Goal: Transaction & Acquisition: Purchase product/service

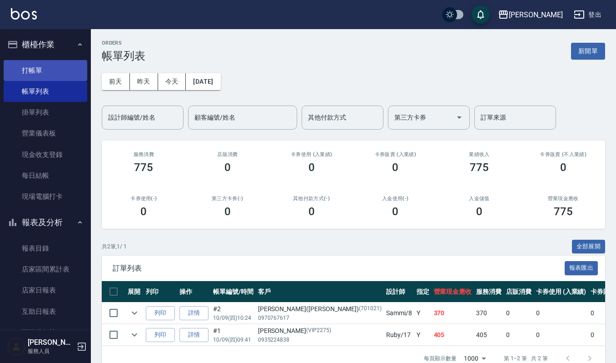
click at [28, 69] on link "打帳單" at bounding box center [46, 70] width 84 height 21
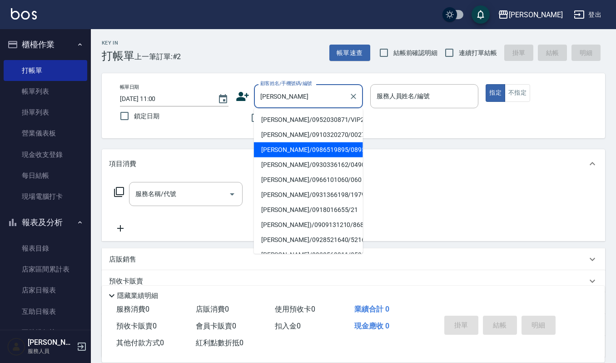
type input "[PERSON_NAME]/0986519895/089566"
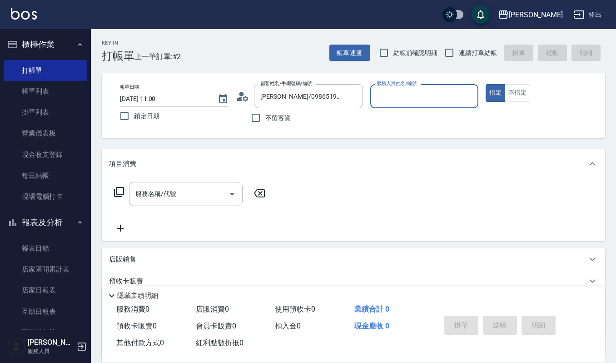
type input "Ruby-17"
click at [486, 84] on button "指定" at bounding box center [496, 93] width 20 height 18
type button "true"
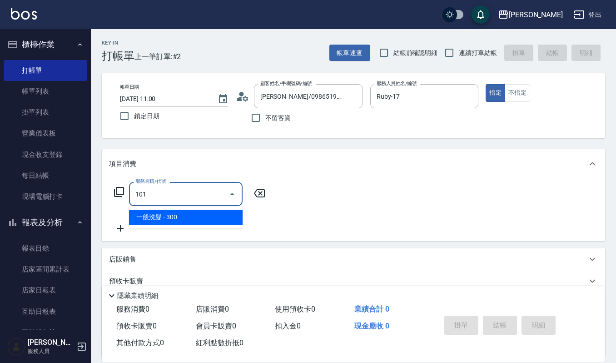
type input "一般洗髮(101)"
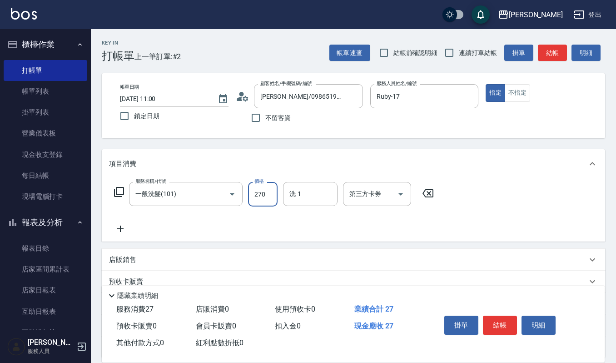
type input "270"
type input "Ruby-17"
click at [506, 317] on button "結帳" at bounding box center [500, 325] width 34 height 19
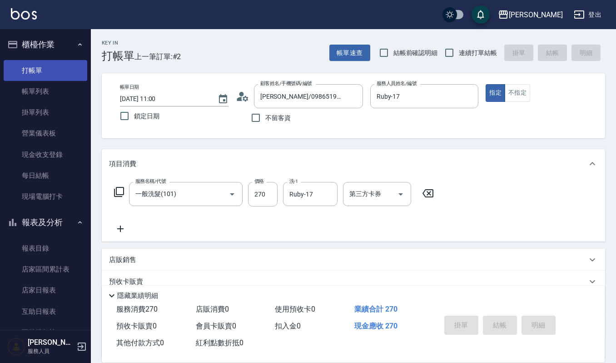
drag, startPoint x: 44, startPoint y: 67, endPoint x: 81, endPoint y: 75, distance: 38.1
click at [44, 67] on link "打帳單" at bounding box center [46, 70] width 84 height 21
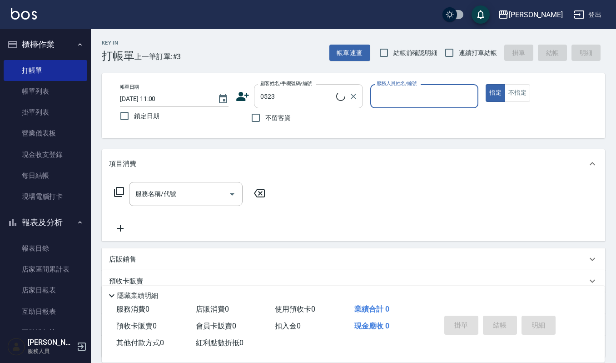
type input "[PERSON_NAME]/0927380226/0523"
type input "Ruby-17"
click at [486, 84] on button "指定" at bounding box center [496, 93] width 20 height 18
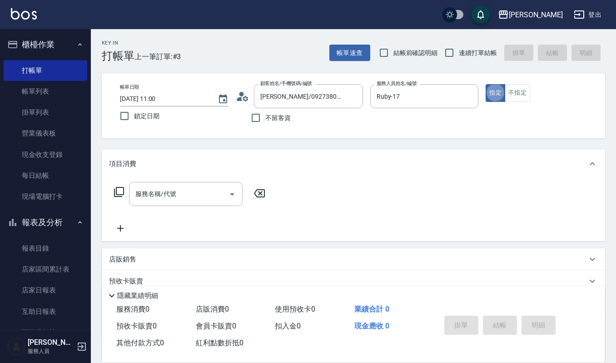
type button "true"
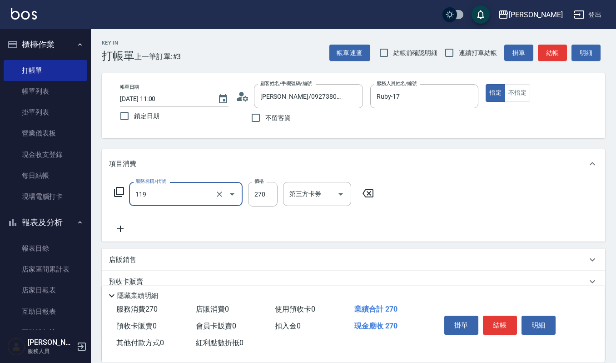
type input "使用一般洗髮卡(119)"
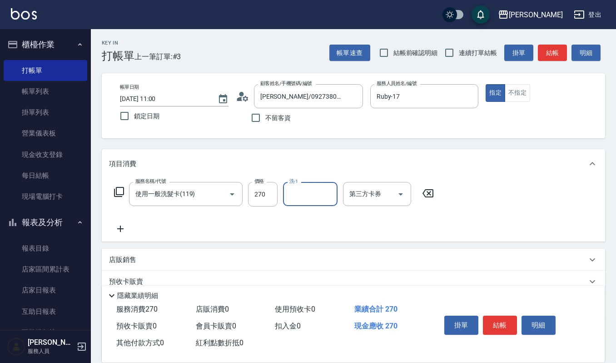
type input "1"
type input "22"
type input "[PERSON_NAME]-22"
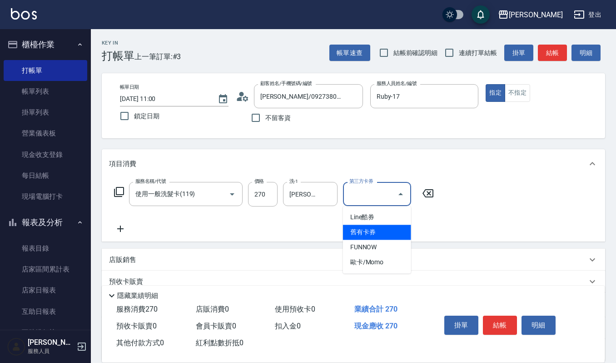
click at [389, 231] on span "舊有卡券" at bounding box center [377, 232] width 68 height 15
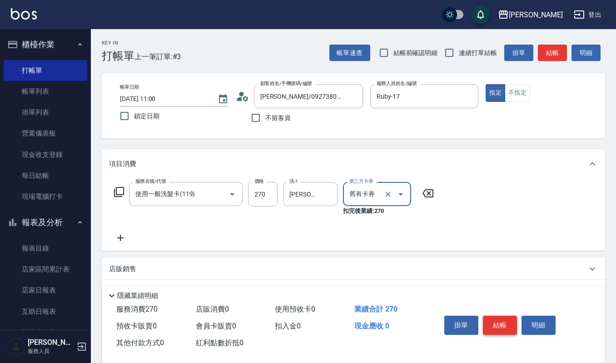
type input "舊有卡券"
drag, startPoint x: 499, startPoint y: 324, endPoint x: 505, endPoint y: 321, distance: 6.6
click at [504, 321] on button "結帳" at bounding box center [500, 325] width 34 height 19
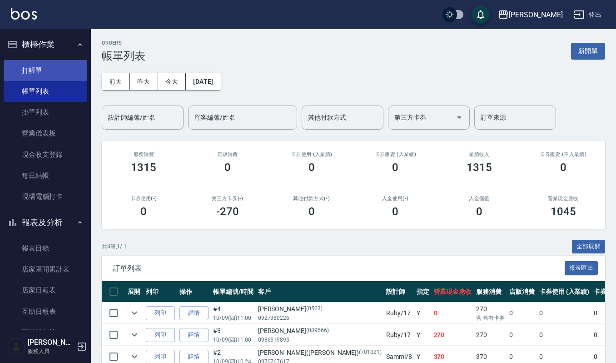
click at [62, 69] on link "打帳單" at bounding box center [46, 70] width 84 height 21
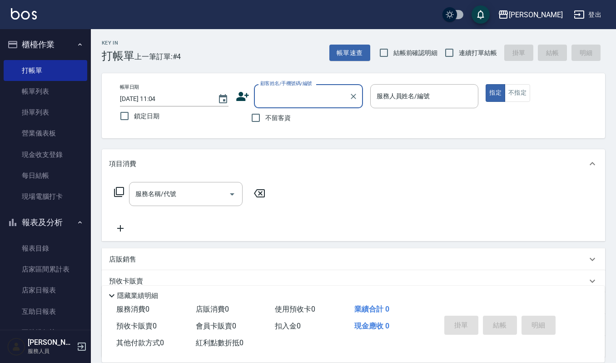
type input "ㄌ"
type input "七"
click at [294, 121] on li "新增 "清綿綿"" at bounding box center [308, 119] width 109 height 15
click at [293, 100] on input "清綿綿" at bounding box center [301, 96] width 87 height 16
click at [277, 120] on li "[PERSON_NAME]/0960595530/520510" at bounding box center [308, 119] width 109 height 15
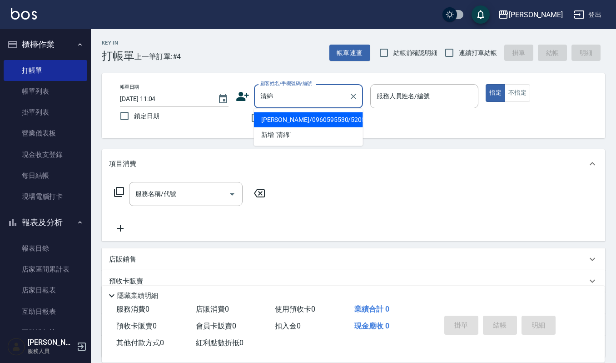
type input "[PERSON_NAME]/0960595530/520510"
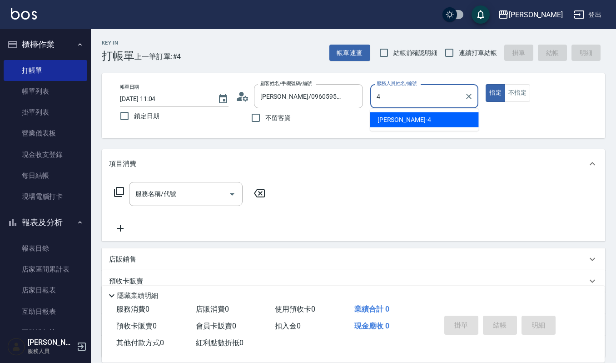
type input "[PERSON_NAME]-4"
type button "true"
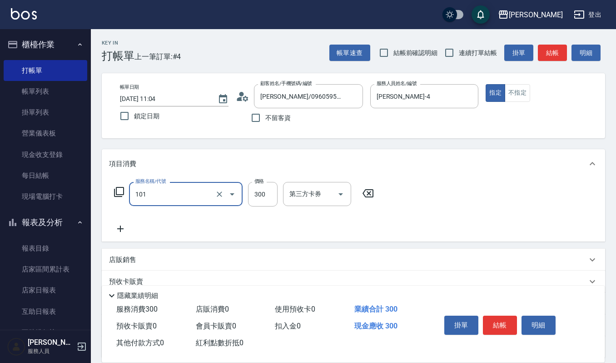
type input "一般洗髮(101)"
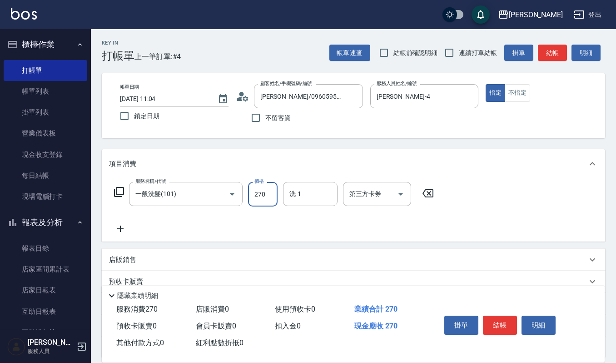
type input "270"
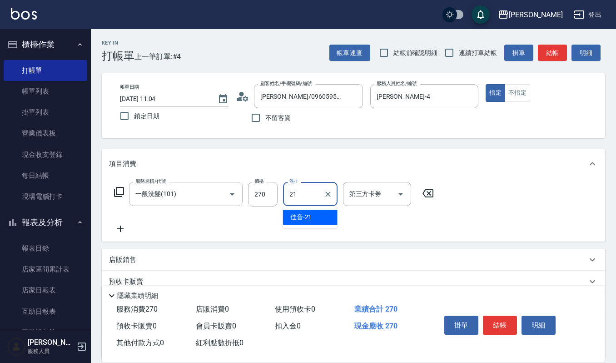
type input "佳音-21"
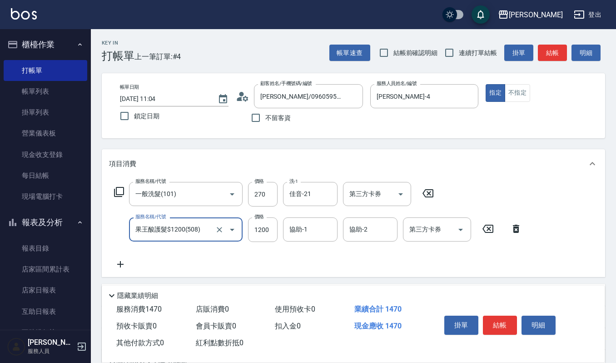
type input "果王酸護髮$1200(508)"
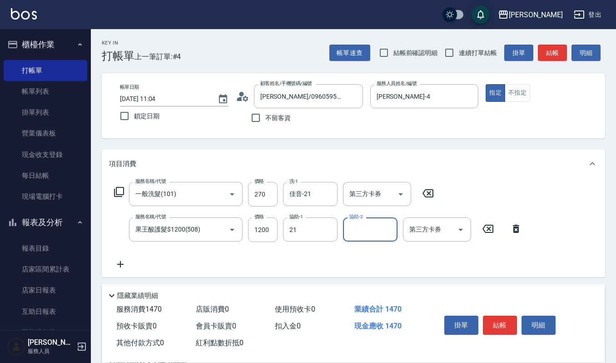
type input "佳音-21"
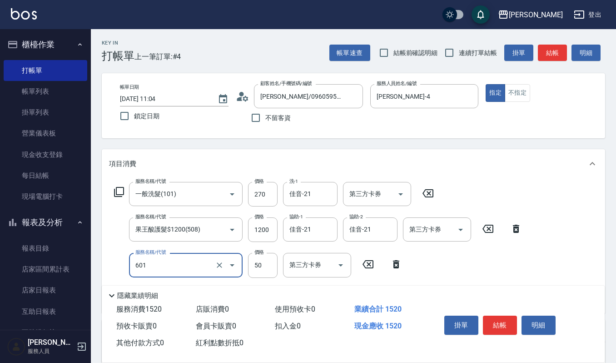
type input "上捲子(601)"
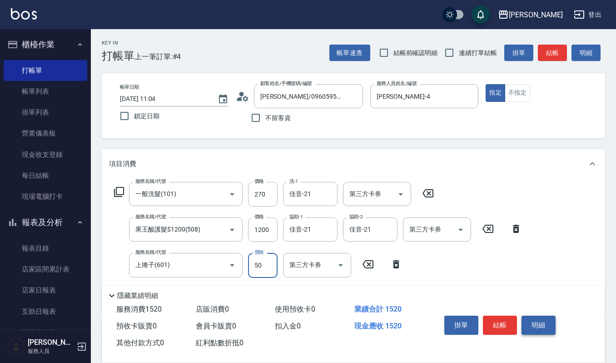
click at [536, 323] on button "明細" at bounding box center [539, 325] width 34 height 19
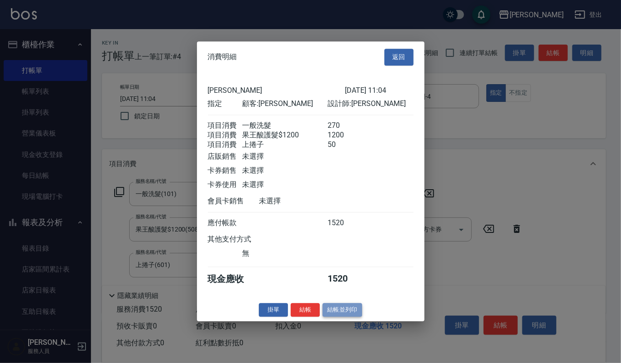
click at [350, 309] on button "結帳並列印" at bounding box center [342, 310] width 40 height 14
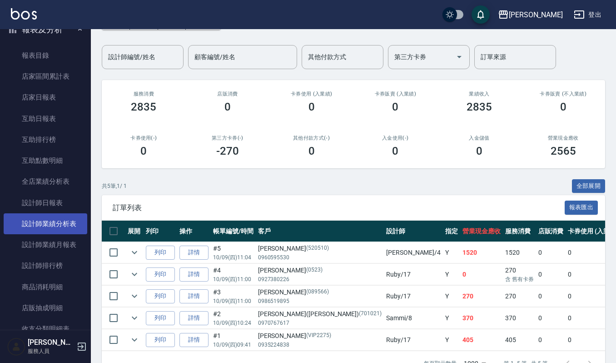
scroll to position [240, 0]
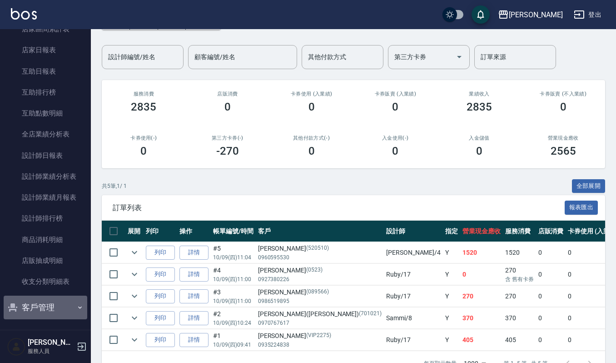
click at [46, 306] on button "客戶管理" at bounding box center [46, 308] width 84 height 24
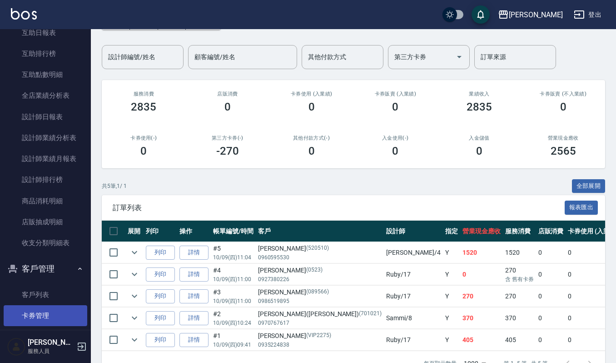
scroll to position [310, 0]
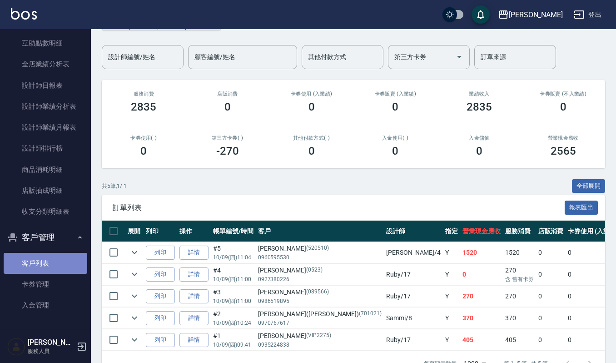
click at [57, 266] on link "客戶列表" at bounding box center [46, 263] width 84 height 21
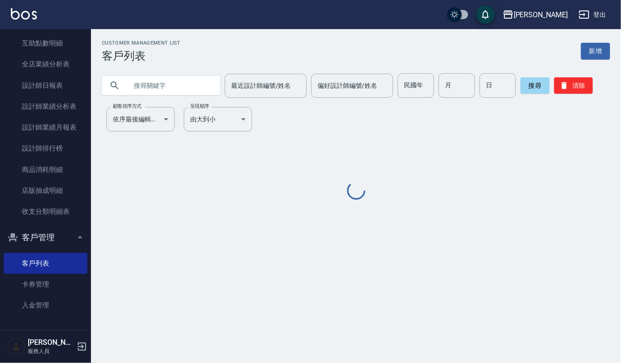
click at [184, 93] on input "text" at bounding box center [169, 85] width 85 height 25
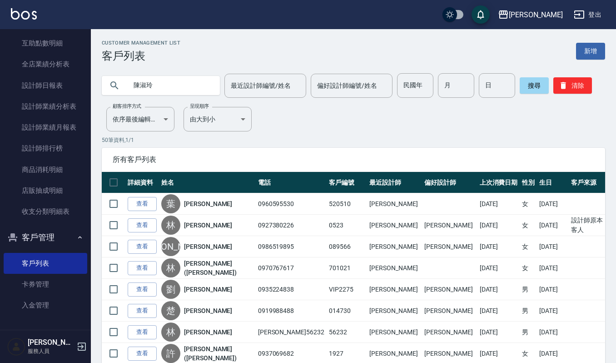
type input "陳淑玲"
